Goal: Task Accomplishment & Management: Complete application form

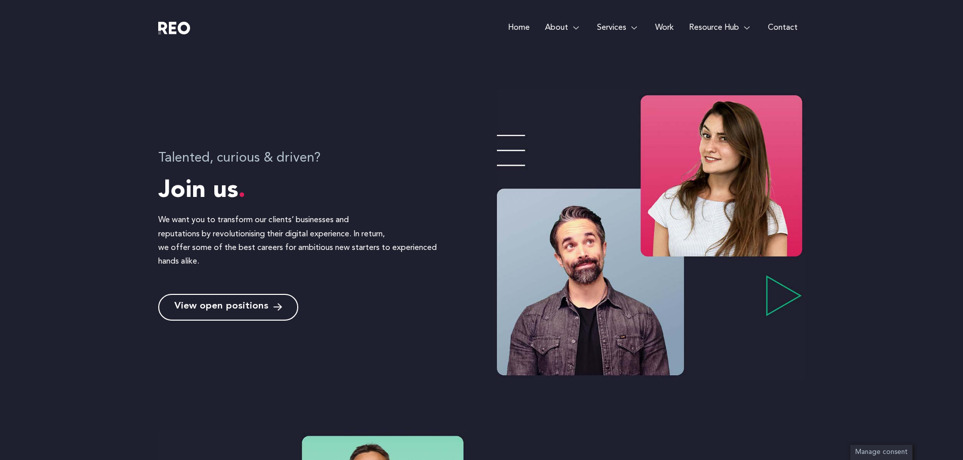
scroll to position [303, 0]
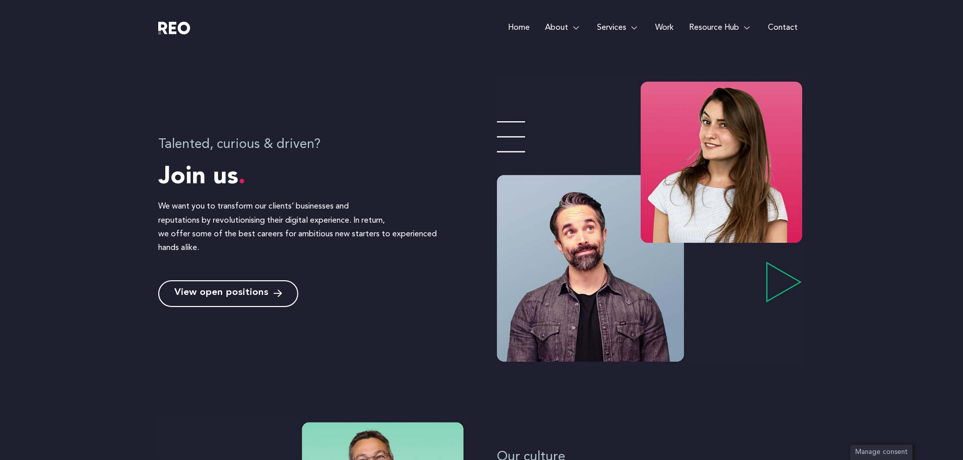
click at [232, 281] on link "View open positions" at bounding box center [228, 294] width 140 height 27
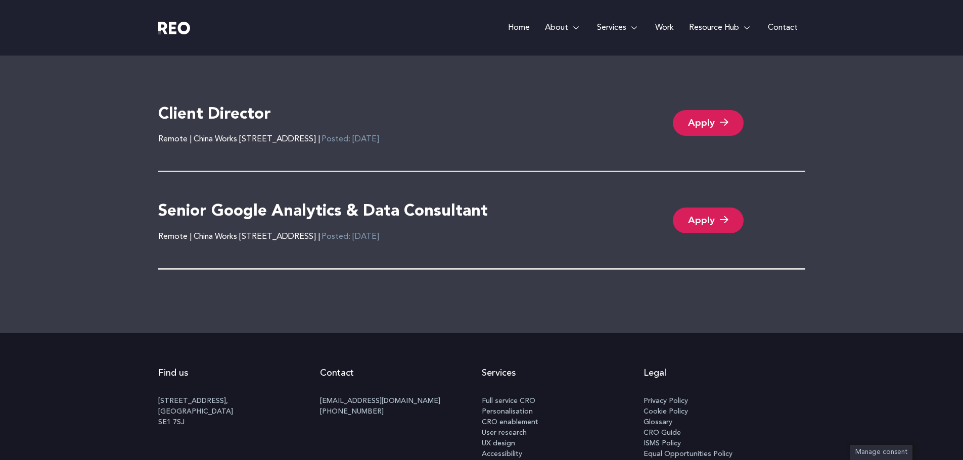
scroll to position [2173, 0]
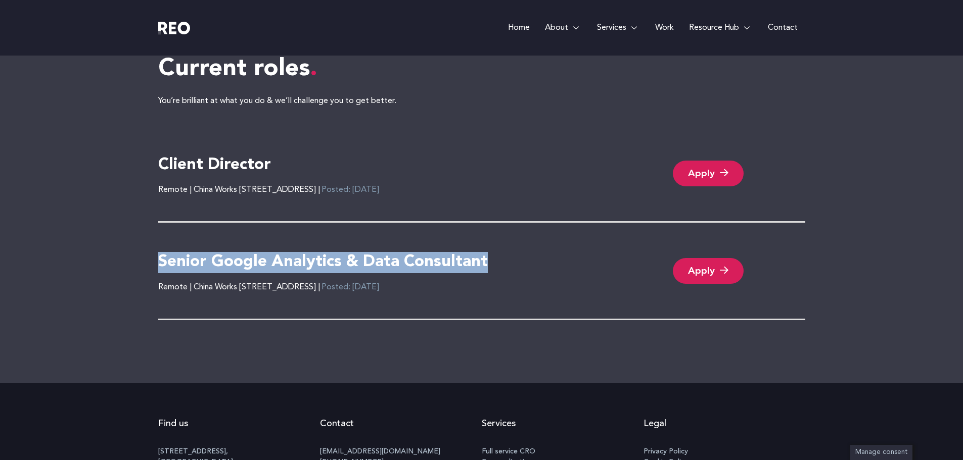
drag, startPoint x: 135, startPoint y: 247, endPoint x: 525, endPoint y: 240, distance: 390.3
click at [525, 240] on div "Current roles You’re brilliant at what you do & we’ll challenge you to get bett…" at bounding box center [481, 187] width 963 height 393
copy h4 "Senior Google Analytics & Data Consultant"
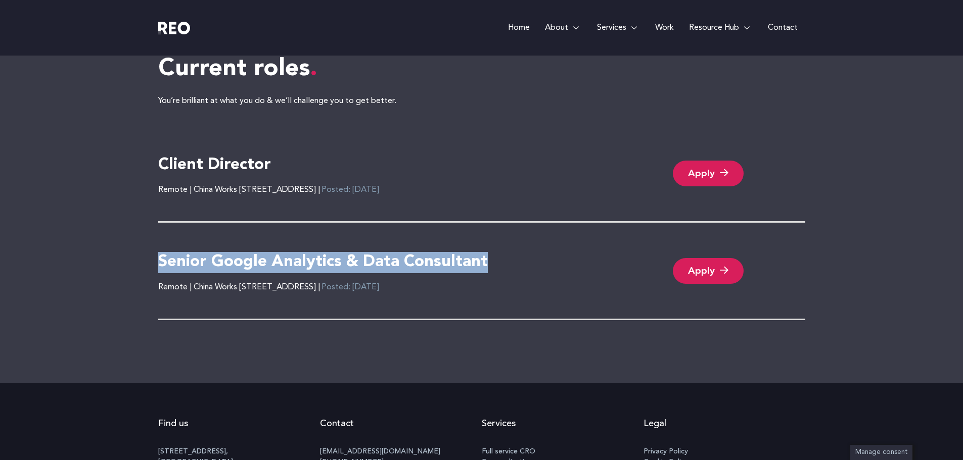
click at [713, 258] on link "Apply" at bounding box center [708, 271] width 71 height 26
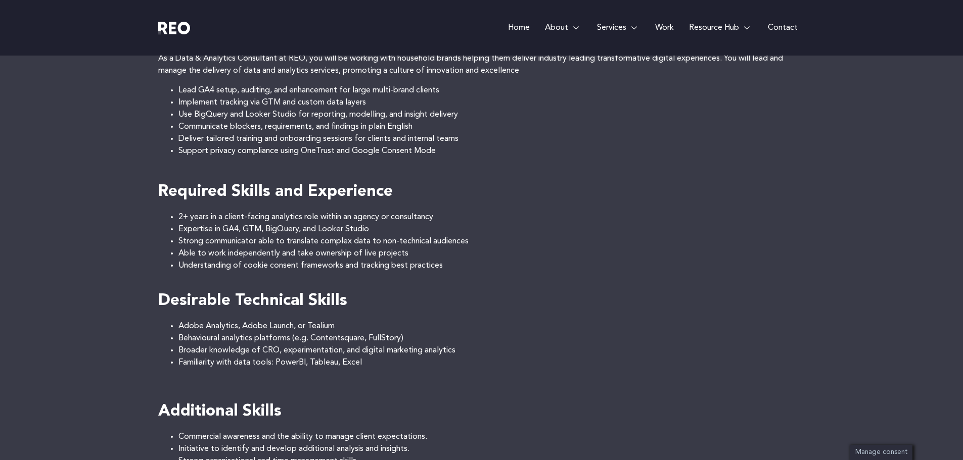
scroll to position [455, 0]
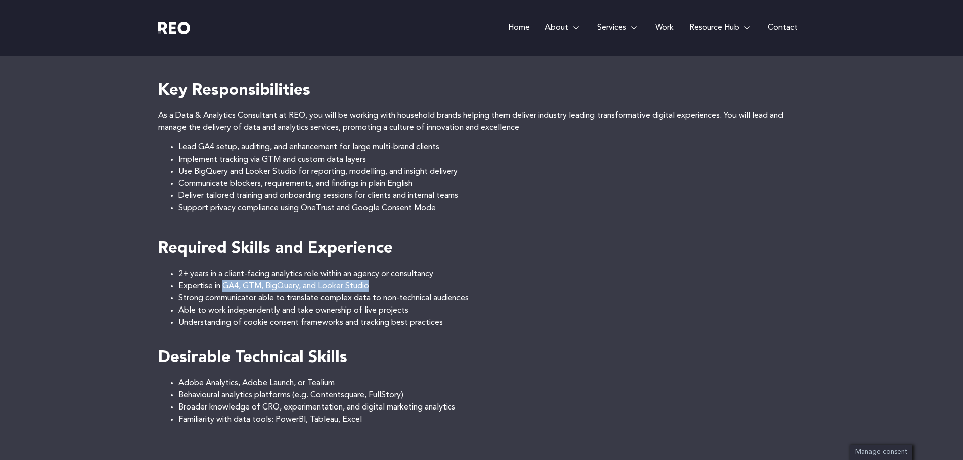
drag, startPoint x: 222, startPoint y: 264, endPoint x: 379, endPoint y: 263, distance: 157.2
click at [379, 281] on li "Expertise in GA4, GTM, BigQuery, and Looker Studio" at bounding box center [491, 287] width 627 height 12
copy li "GA4, GTM, BigQuery, and Looker Studio"
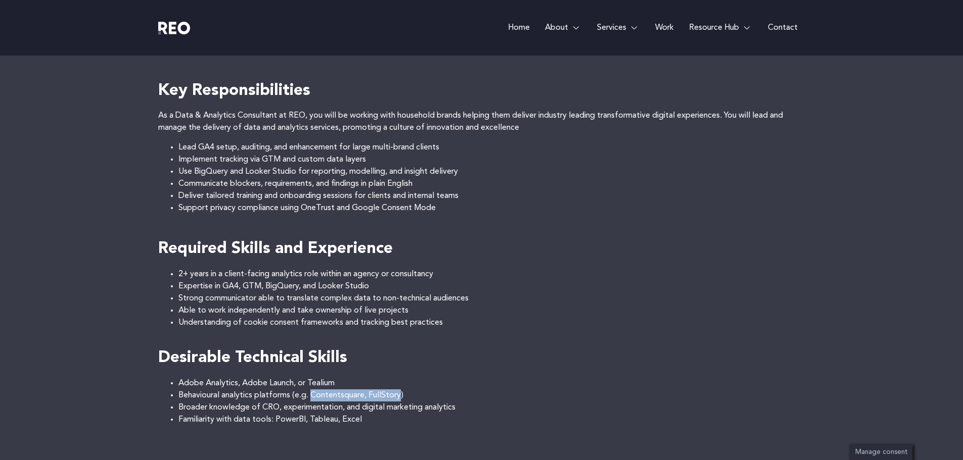
drag, startPoint x: 312, startPoint y: 374, endPoint x: 402, endPoint y: 372, distance: 89.5
click at [402, 390] on li "Behavioural analytics platforms (e.g. Contentsquare, FullStory)" at bounding box center [491, 396] width 627 height 12
copy li "Contentsquare, FullStory"
click at [334, 402] on li "Broader knowledge of CRO, experimentation, and digital marketing analytics" at bounding box center [491, 408] width 627 height 12
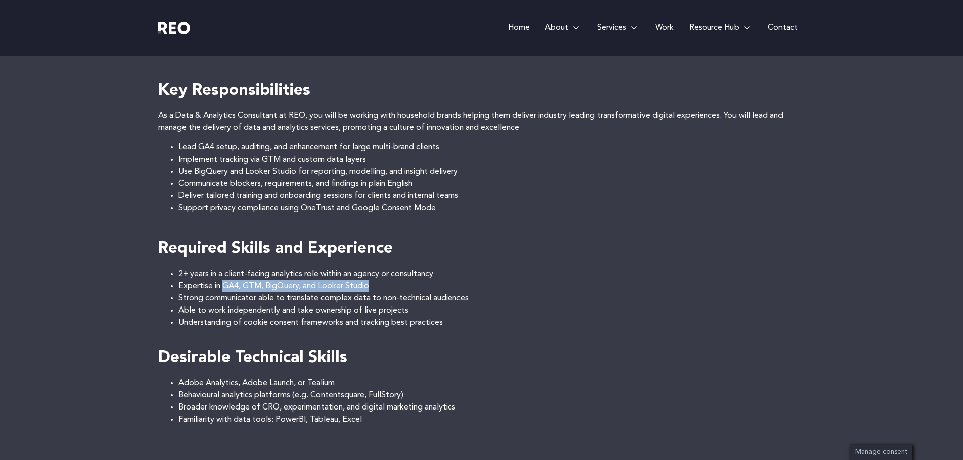
drag, startPoint x: 224, startPoint y: 263, endPoint x: 384, endPoint y: 264, distance: 159.7
click at [384, 281] on li "Expertise in GA4, GTM, BigQuery, and Looker Studio" at bounding box center [491, 287] width 627 height 12
copy li "GA4, GTM, BigQuery, and Looker Studio"
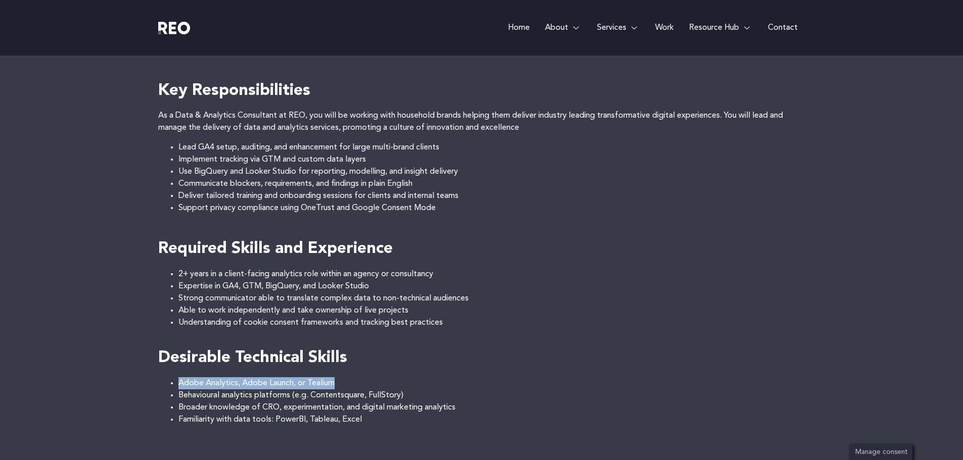
drag, startPoint x: 338, startPoint y: 358, endPoint x: 178, endPoint y: 361, distance: 159.3
click at [178, 378] on li "Adobe Analytics, Adobe Launch, or Tealium" at bounding box center [491, 384] width 627 height 12
copy li "Adobe Analytics, Adobe Launch, or Tealium"
click at [300, 202] on li "Support privacy compliance using OneTrust and Google Consent Mode" at bounding box center [491, 208] width 627 height 12
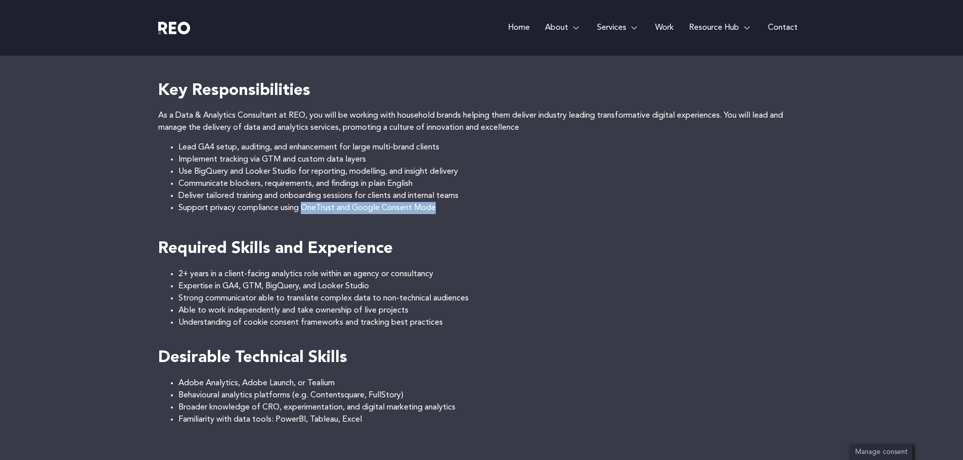
drag, startPoint x: 304, startPoint y: 183, endPoint x: 447, endPoint y: 185, distance: 143.1
click at [447, 202] on li "Support privacy compliance using OneTrust and Google Consent Mode" at bounding box center [491, 208] width 627 height 12
copy li "OneTrust and Google Consent Mode"
click at [354, 202] on li "Support privacy compliance using OneTrust and Google Consent Mode" at bounding box center [491, 208] width 627 height 12
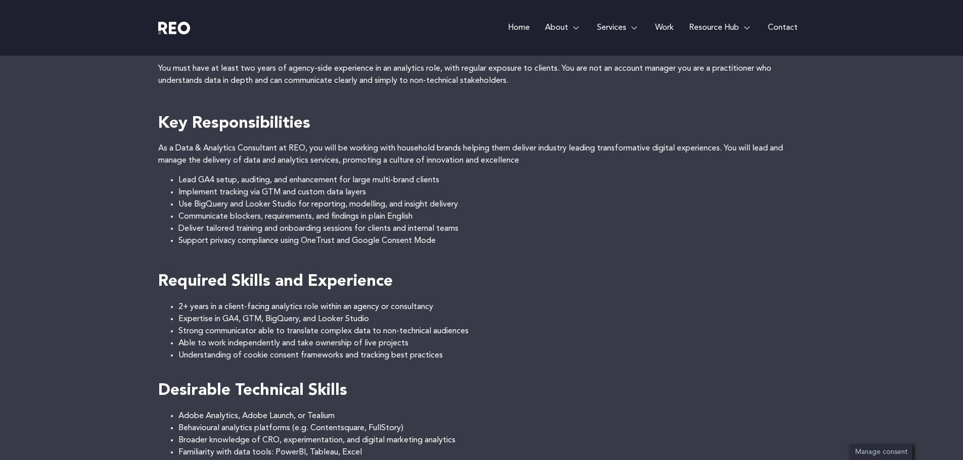
scroll to position [404, 0]
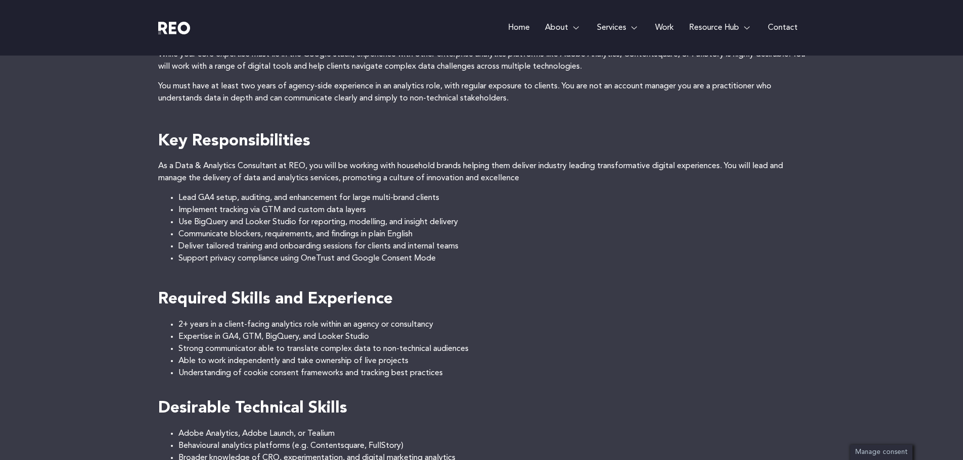
click at [563, 216] on li "Use BigQuery and Looker Studio for reporting, modelling, and insight delivery" at bounding box center [491, 222] width 627 height 12
